Goal: Transaction & Acquisition: Purchase product/service

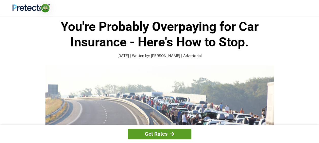
click at [160, 134] on link "Get Rates" at bounding box center [159, 134] width 63 height 10
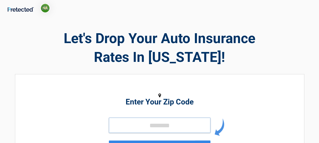
click at [146, 125] on input "tel" at bounding box center [160, 125] width 102 height 15
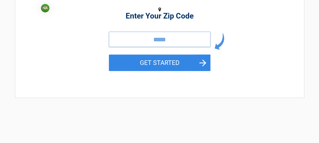
scroll to position [87, 0]
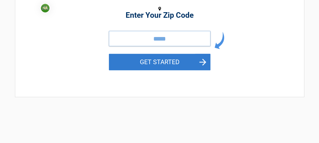
type input "*****"
click at [159, 63] on button "GET STARTED" at bounding box center [160, 62] width 102 height 17
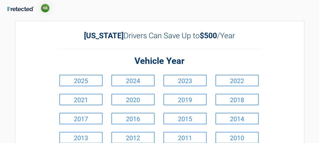
scroll to position [0, 0]
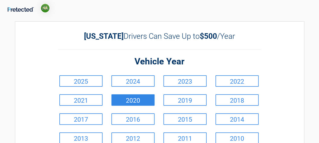
click at [133, 98] on link "2020" at bounding box center [133, 99] width 43 height 11
